Goal: Task Accomplishment & Management: Use online tool/utility

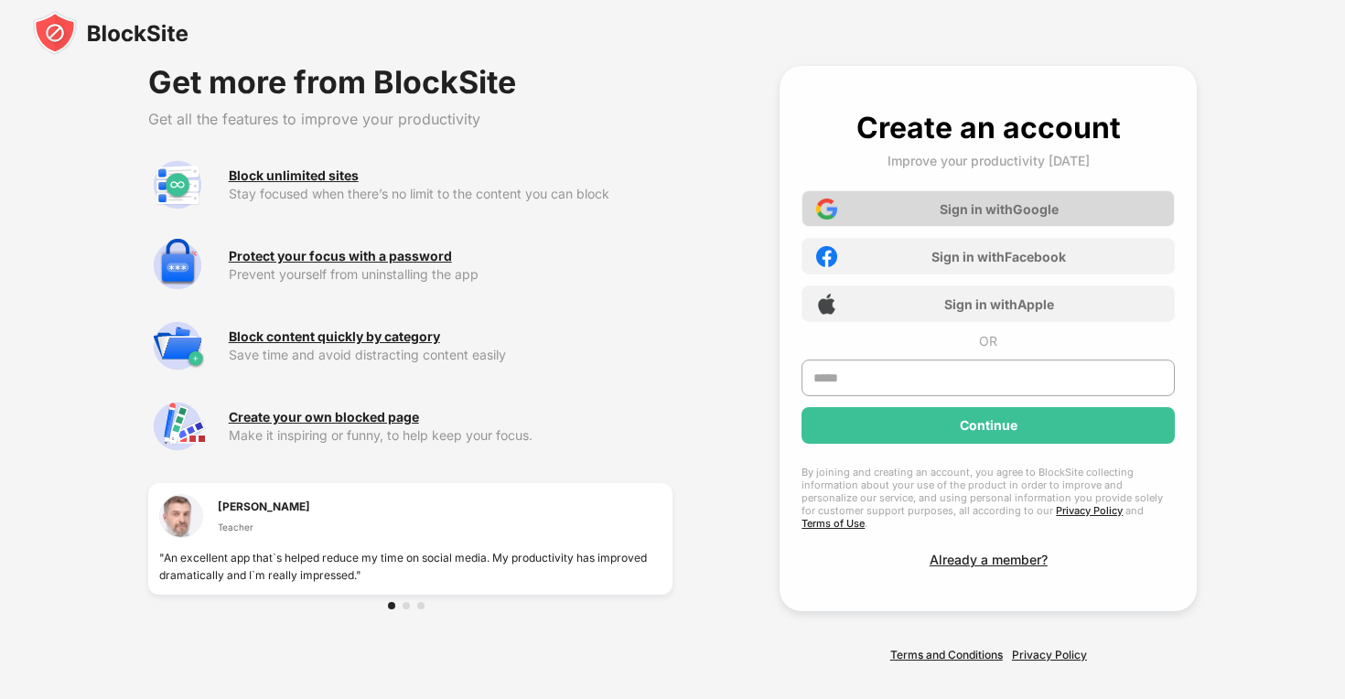
click at [895, 198] on div "Sign in with Google" at bounding box center [988, 208] width 373 height 37
click at [936, 208] on div "Sign in with Google" at bounding box center [988, 208] width 373 height 37
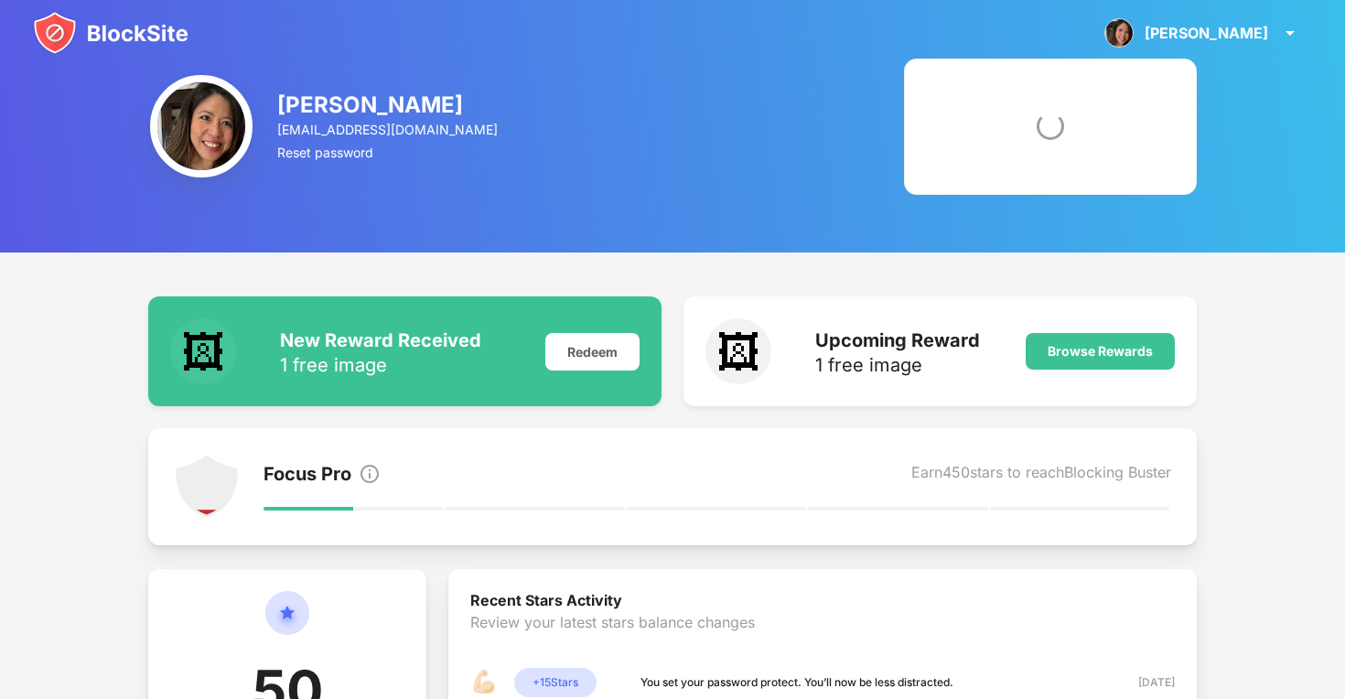
click at [162, 28] on img at bounding box center [111, 33] width 156 height 44
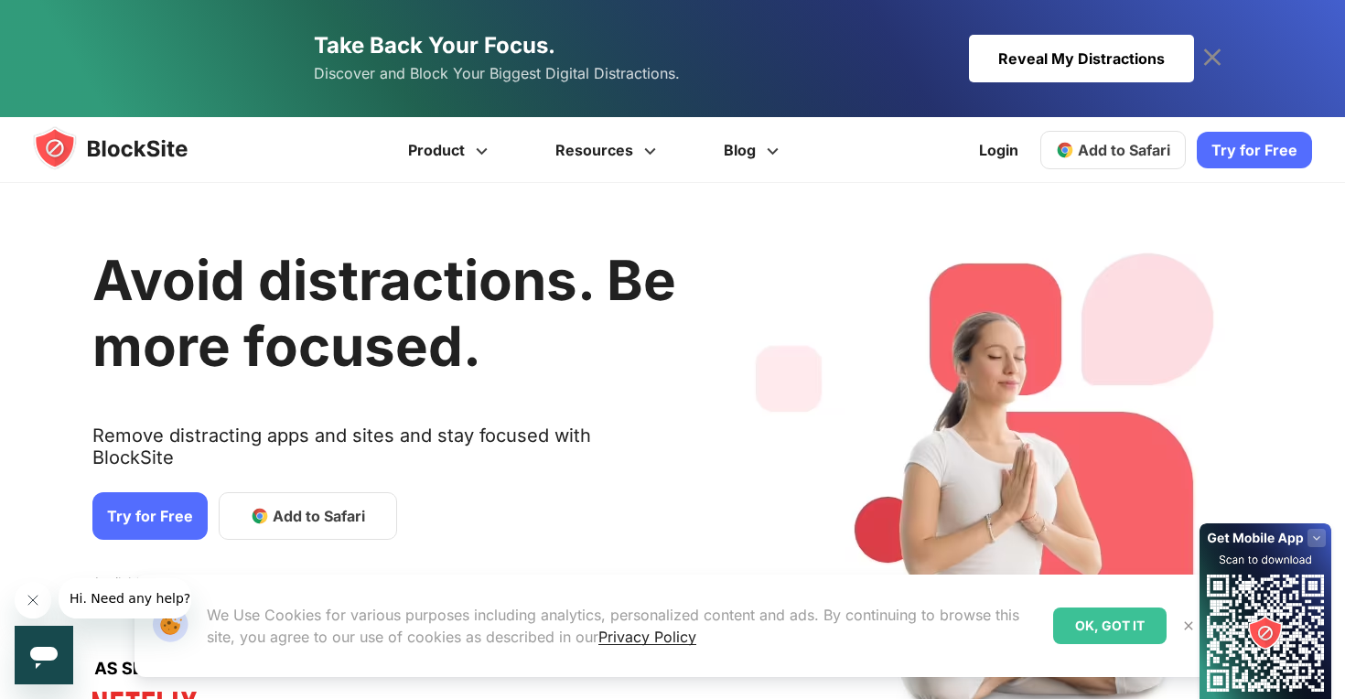
click at [1121, 144] on span "Add to Safari" at bounding box center [1124, 150] width 92 height 18
